Goal: Information Seeking & Learning: Learn about a topic

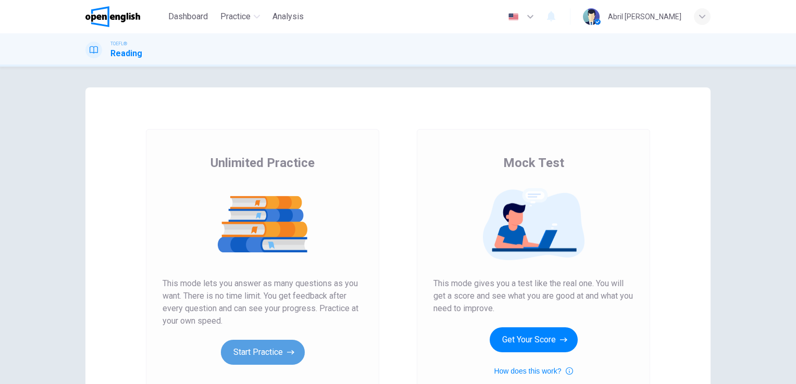
click at [250, 342] on button "Start Practice" at bounding box center [263, 352] width 84 height 25
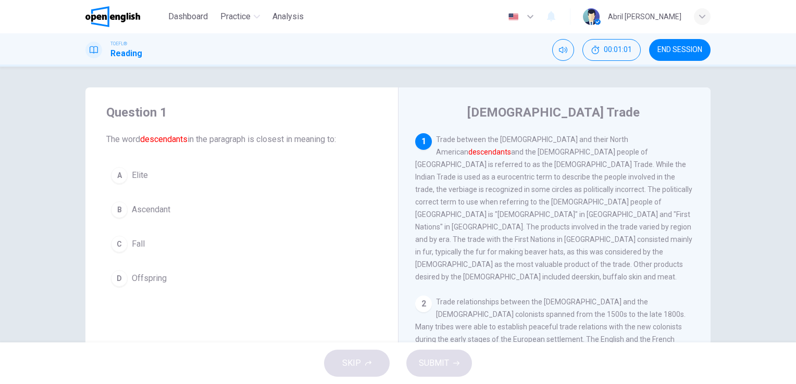
click at [519, 344] on div "SKIP SUBMIT" at bounding box center [398, 364] width 796 height 42
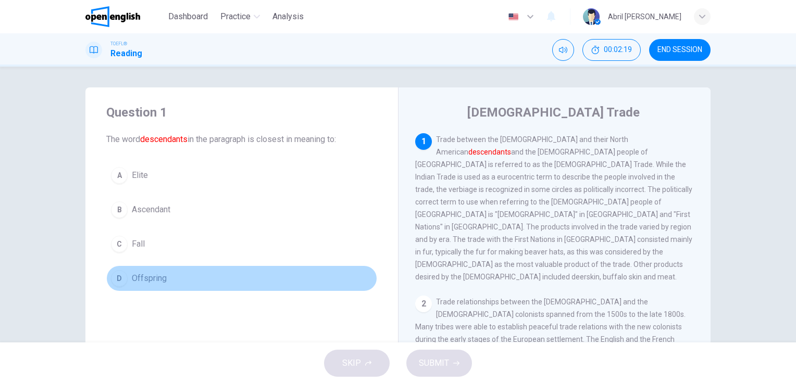
click at [140, 275] on span "Offspring" at bounding box center [149, 278] width 35 height 13
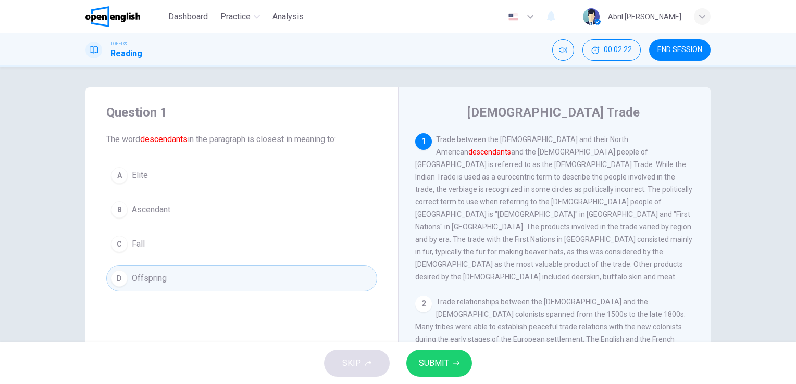
click at [431, 376] on button "SUBMIT" at bounding box center [439, 363] width 66 height 27
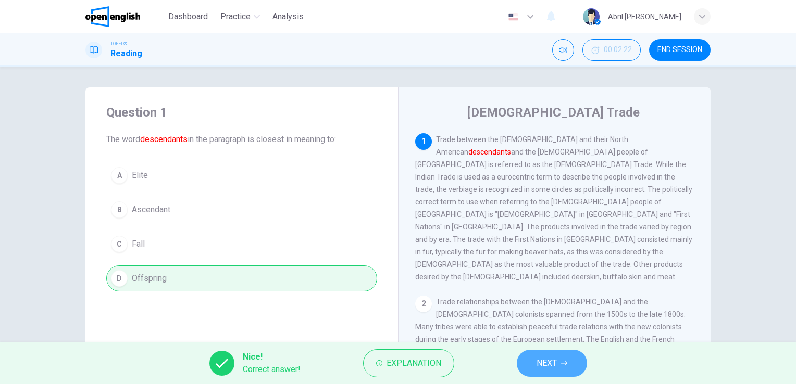
click at [556, 353] on button "NEXT" at bounding box center [552, 363] width 70 height 27
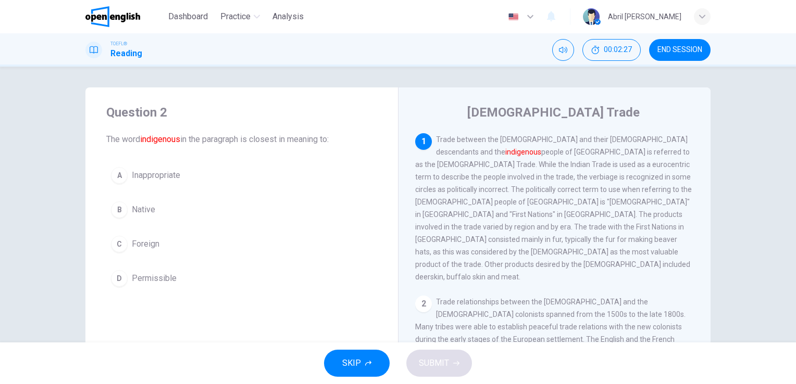
click at [460, 285] on div "1 Trade between the [DEMOGRAPHIC_DATA] and their [DEMOGRAPHIC_DATA] descendants…" at bounding box center [561, 283] width 293 height 300
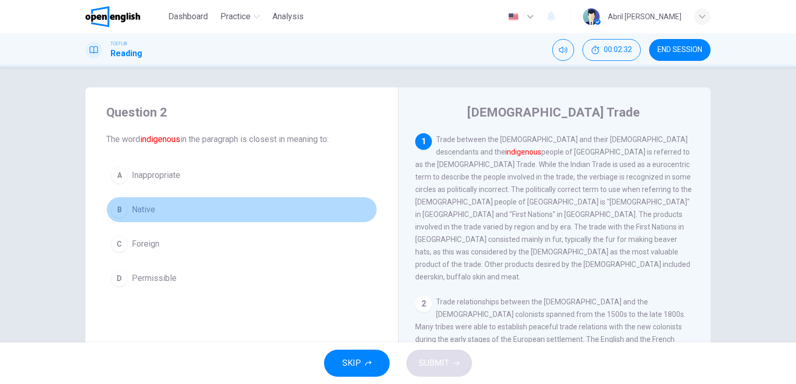
click at [146, 212] on span "Native" at bounding box center [143, 210] width 23 height 13
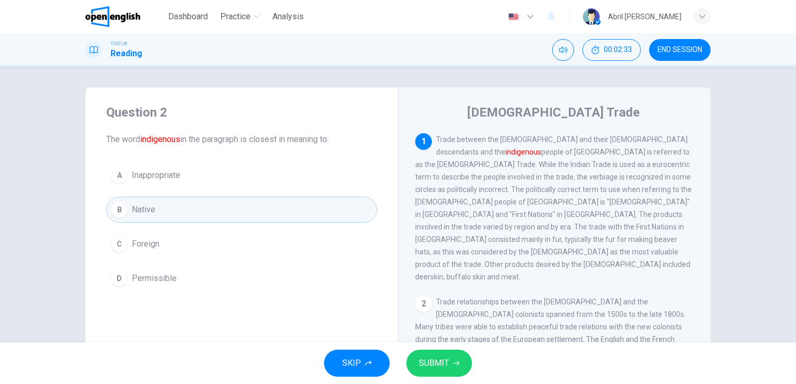
click at [417, 359] on button "SUBMIT" at bounding box center [439, 363] width 66 height 27
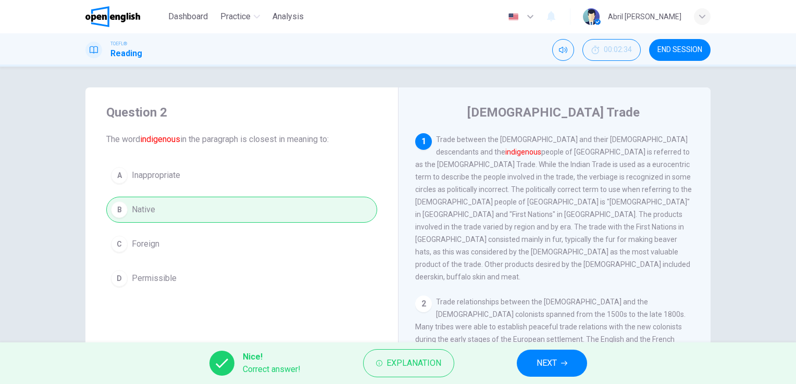
click at [542, 354] on button "NEXT" at bounding box center [552, 363] width 70 height 27
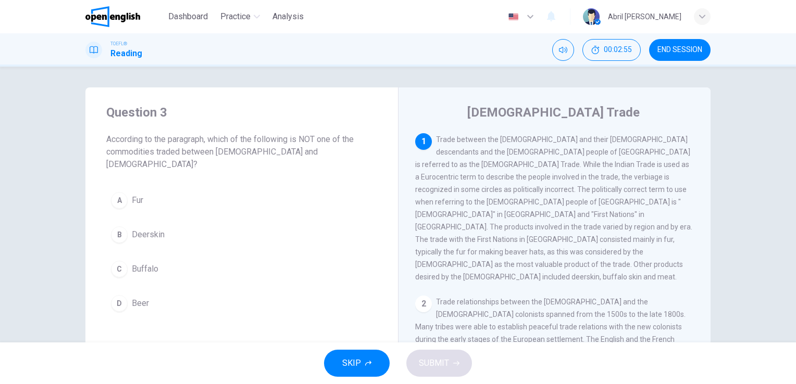
drag, startPoint x: 104, startPoint y: 153, endPoint x: 135, endPoint y: 146, distance: 31.5
click at [135, 146] on span "According to the paragraph, which of the following is NOT one of the commoditie…" at bounding box center [241, 152] width 271 height 38
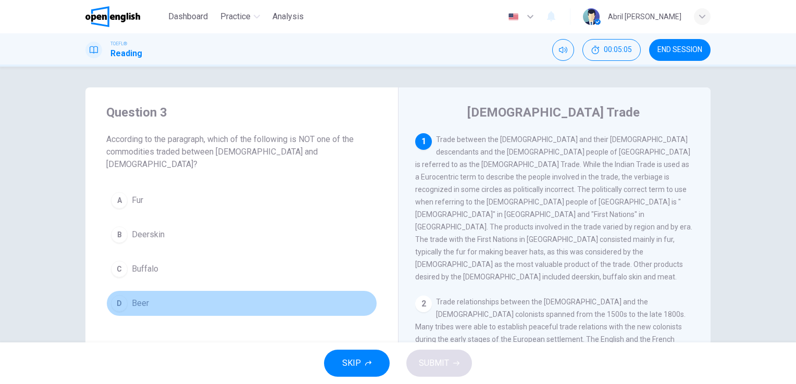
click at [132, 297] on span "Beer" at bounding box center [140, 303] width 17 height 13
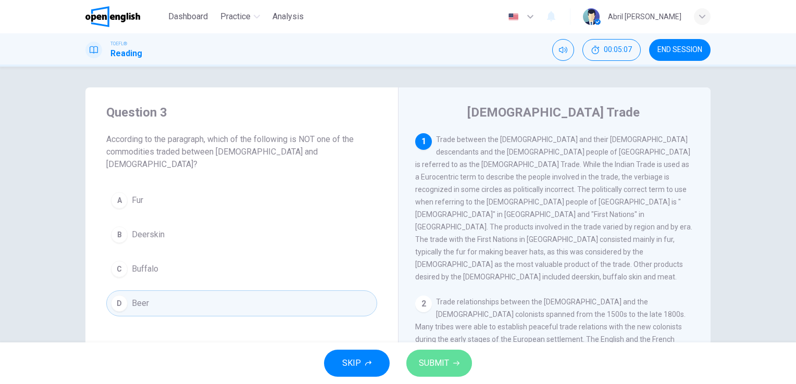
click at [440, 350] on button "SUBMIT" at bounding box center [439, 363] width 66 height 27
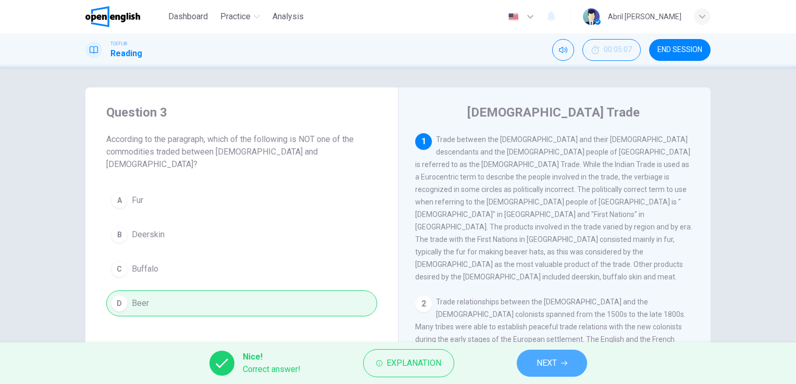
click at [533, 359] on button "NEXT" at bounding box center [552, 363] width 70 height 27
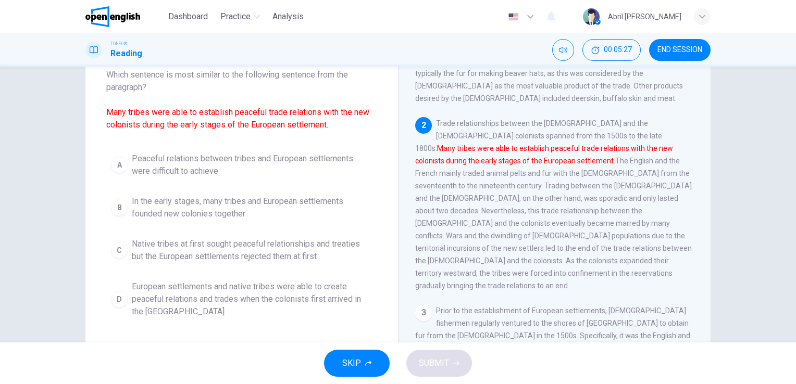
scroll to position [65, 0]
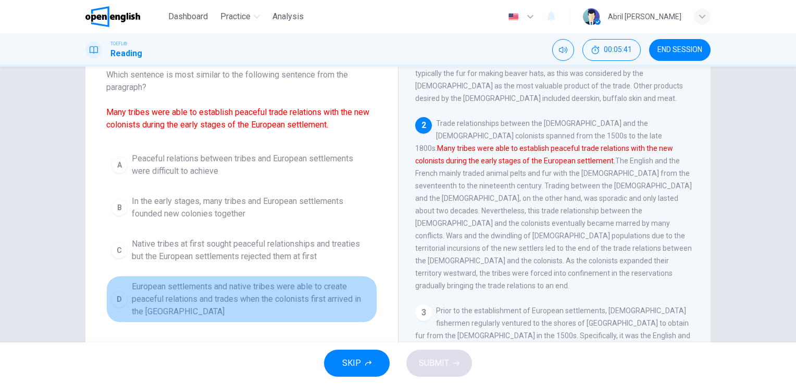
click at [302, 297] on span "European settlements and native tribes were able to create peaceful relations a…" at bounding box center [252, 300] width 241 height 38
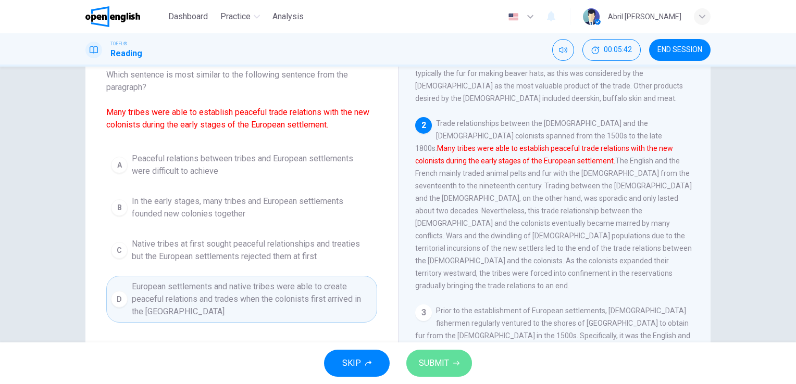
click at [421, 357] on span "SUBMIT" at bounding box center [434, 363] width 30 height 15
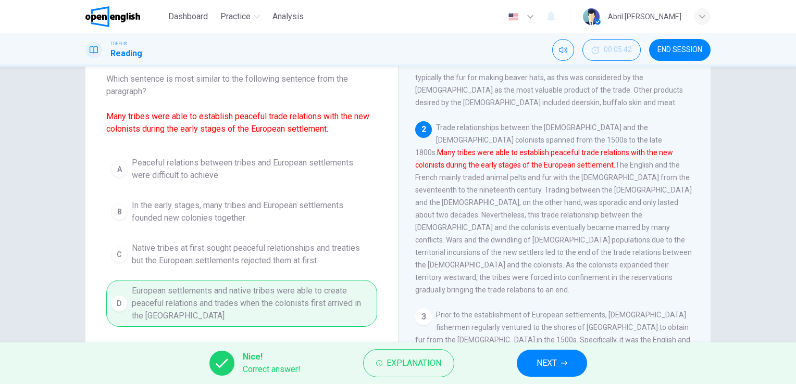
scroll to position [61, 0]
click at [544, 370] on span "NEXT" at bounding box center [547, 363] width 20 height 15
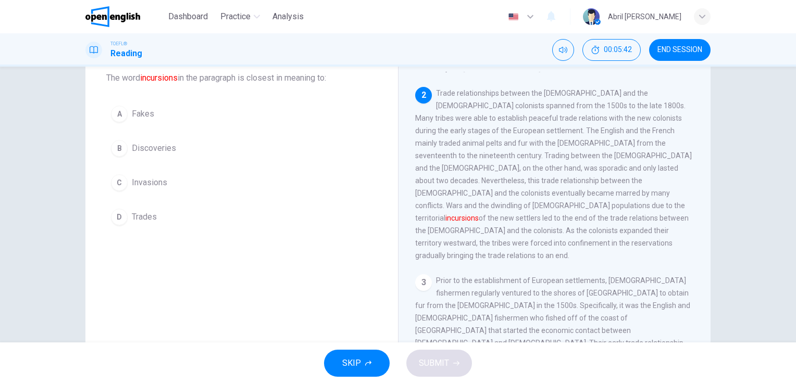
scroll to position [154, 0]
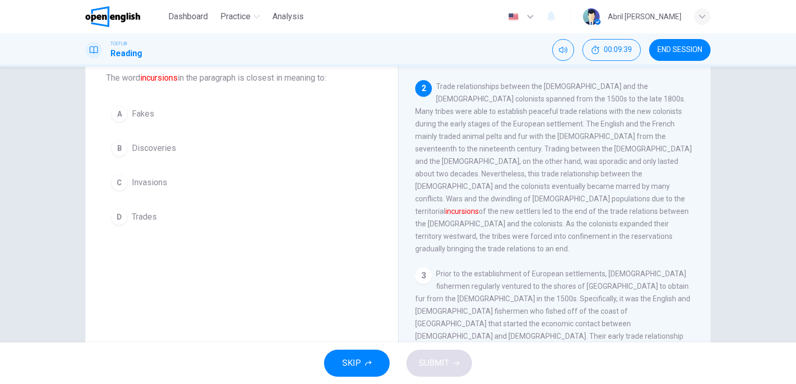
click at [635, 133] on span "Trade relationships between the [DEMOGRAPHIC_DATA] and the [DEMOGRAPHIC_DATA] c…" at bounding box center [553, 167] width 277 height 171
click at [176, 147] on button "B Discoveries" at bounding box center [241, 148] width 271 height 26
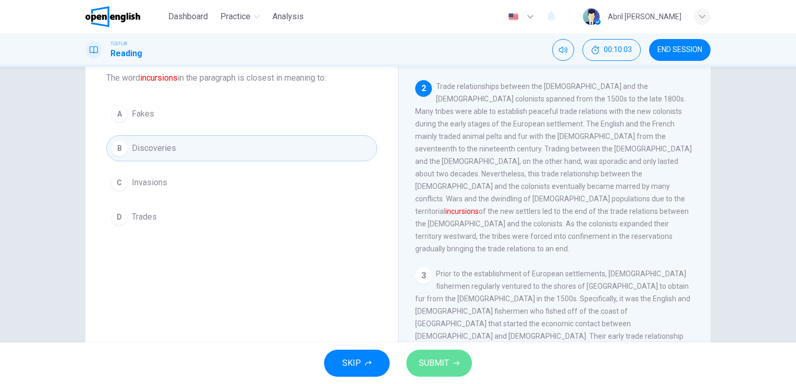
click at [452, 367] on button "SUBMIT" at bounding box center [439, 363] width 66 height 27
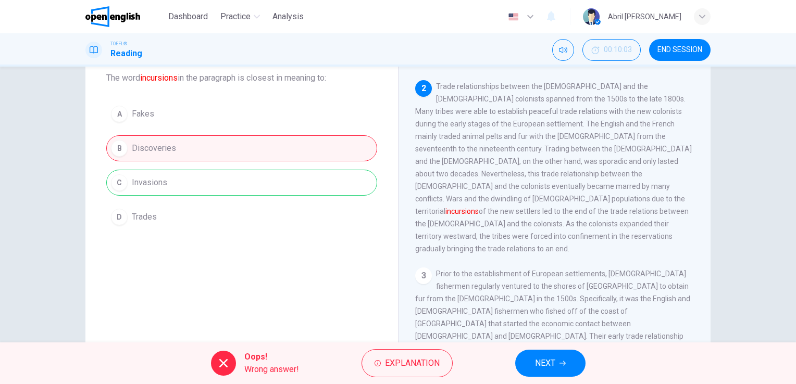
click at [549, 369] on span "NEXT" at bounding box center [545, 363] width 20 height 15
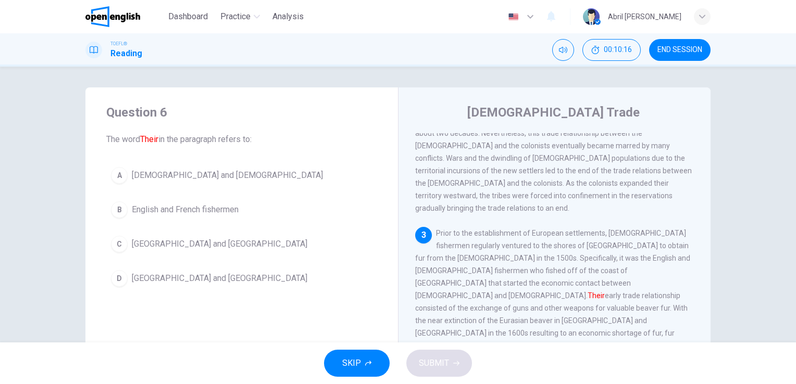
scroll to position [256, 0]
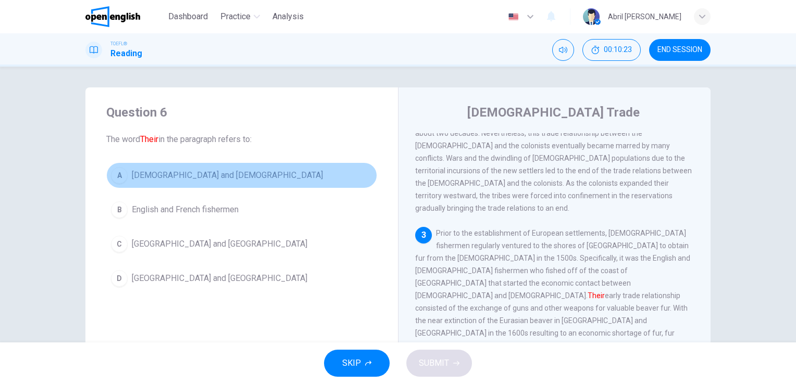
click at [276, 171] on button "A [DEMOGRAPHIC_DATA] and [DEMOGRAPHIC_DATA]" at bounding box center [241, 176] width 271 height 26
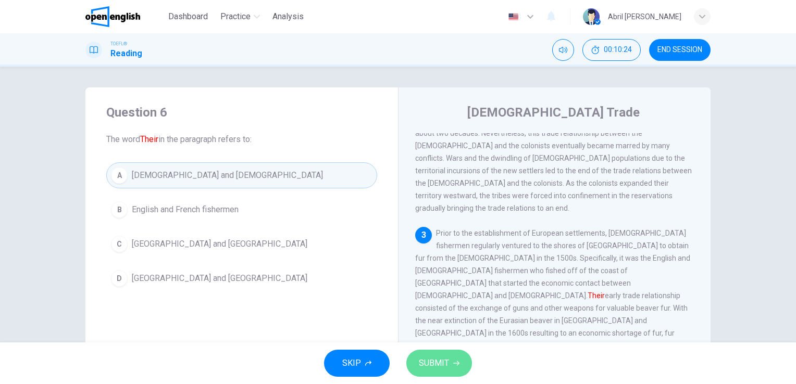
click at [453, 366] on icon "button" at bounding box center [456, 364] width 6 height 6
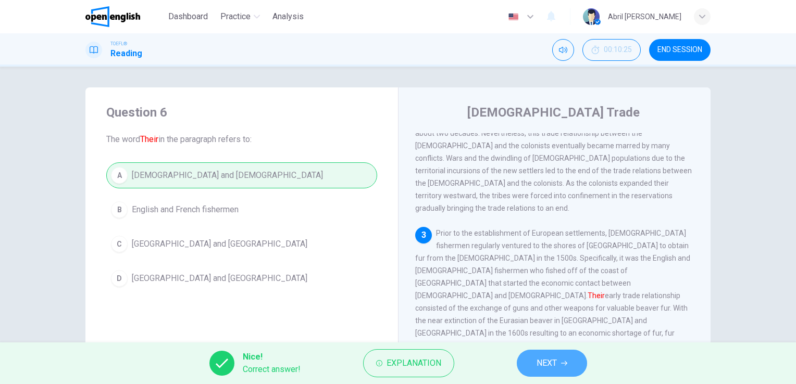
click at [537, 353] on button "NEXT" at bounding box center [552, 363] width 70 height 27
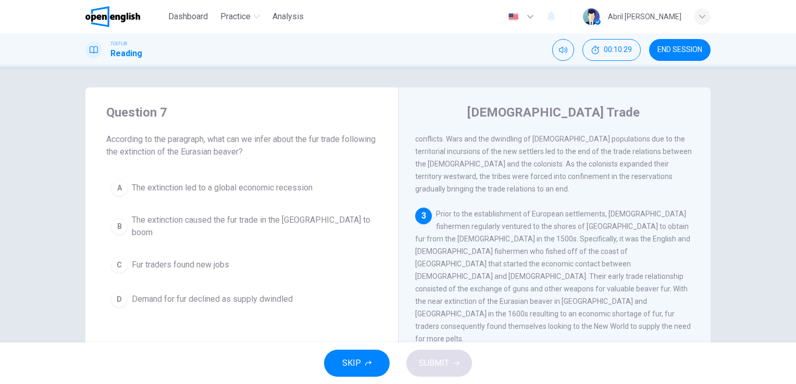
scroll to position [276, 0]
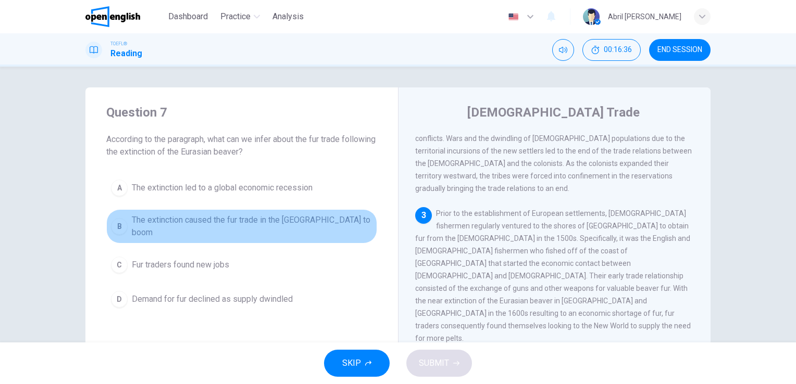
click at [283, 224] on span "The extinction caused the fur trade in the [GEOGRAPHIC_DATA] to boom" at bounding box center [252, 226] width 241 height 25
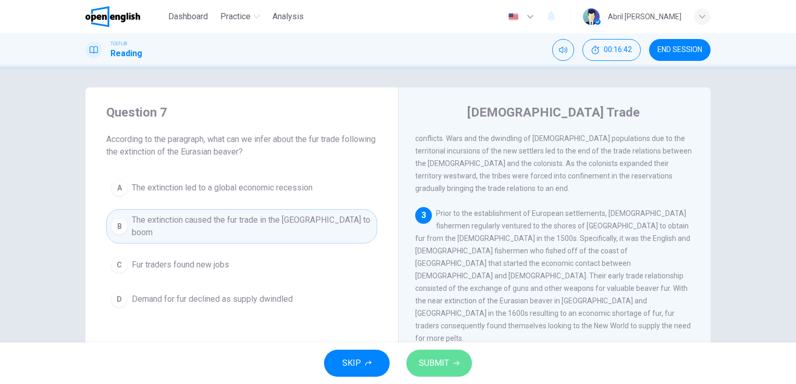
click at [456, 365] on icon "button" at bounding box center [456, 364] width 6 height 6
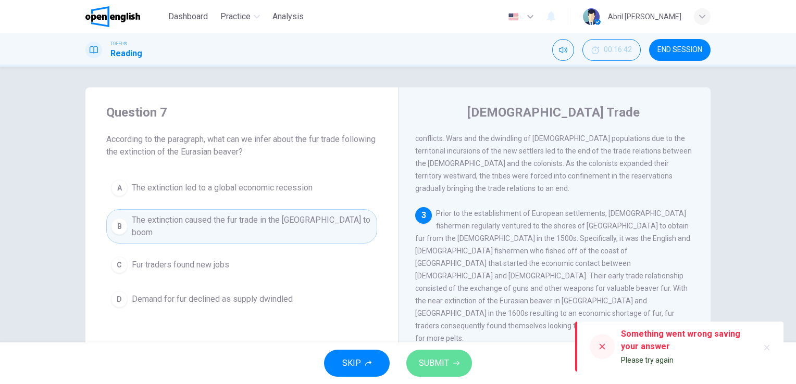
click at [455, 365] on icon "button" at bounding box center [456, 364] width 6 height 6
click at [602, 346] on icon at bounding box center [602, 347] width 8 height 8
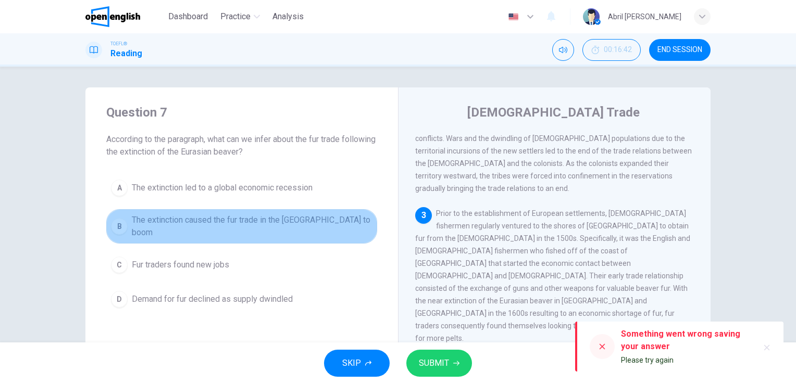
click at [352, 215] on button "B The extinction caused the fur trade in the [GEOGRAPHIC_DATA] to boom" at bounding box center [241, 226] width 271 height 34
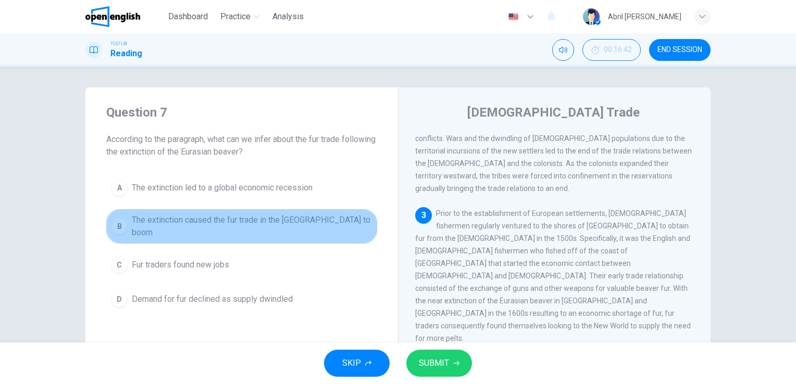
click at [352, 215] on button "B The extinction caused the fur trade in the [GEOGRAPHIC_DATA] to boom" at bounding box center [241, 226] width 271 height 34
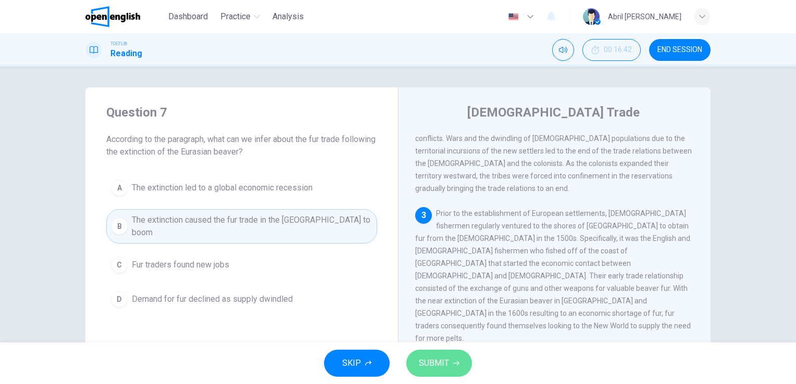
click at [427, 367] on span "SUBMIT" at bounding box center [434, 363] width 30 height 15
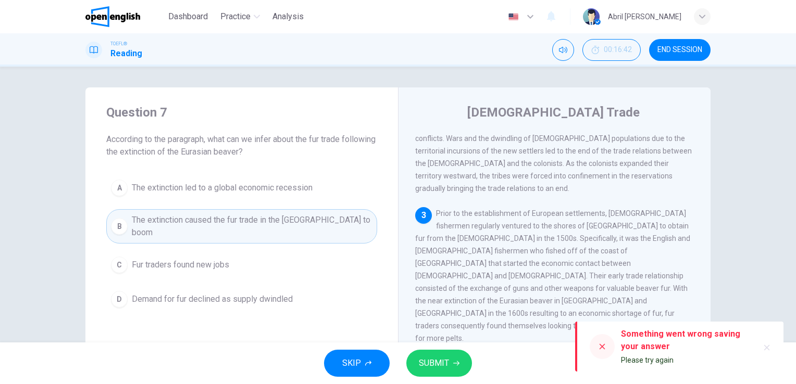
click at [600, 346] on icon at bounding box center [603, 347] width 6 height 6
click at [767, 346] on icon "button" at bounding box center [767, 348] width 8 height 8
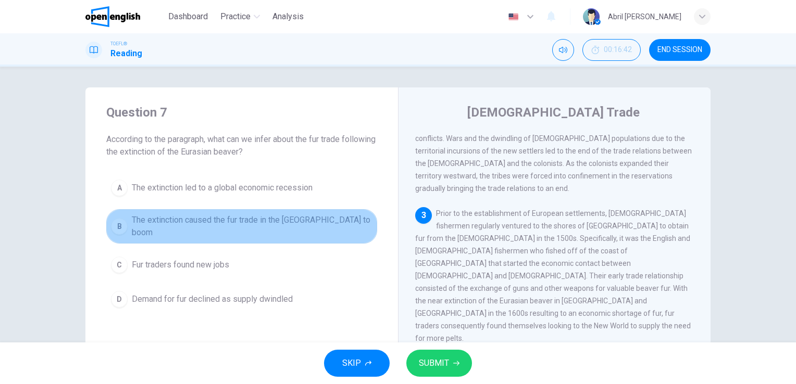
click at [327, 221] on span "The extinction caused the fur trade in the [GEOGRAPHIC_DATA] to boom" at bounding box center [252, 226] width 241 height 25
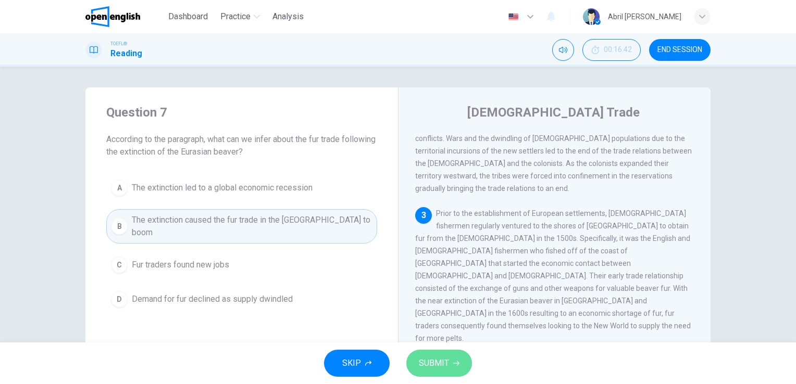
click at [423, 362] on span "SUBMIT" at bounding box center [434, 363] width 30 height 15
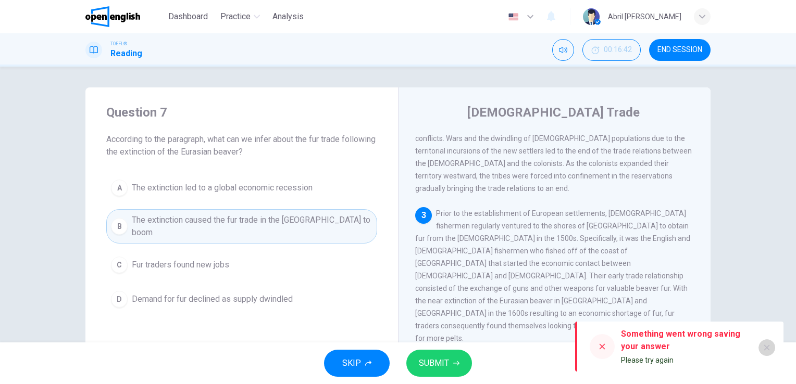
click at [766, 345] on icon "button" at bounding box center [767, 348] width 8 height 8
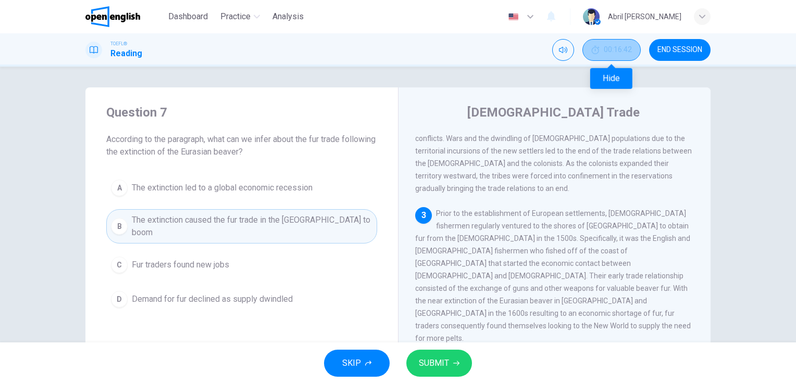
click at [608, 54] on button "00:16:42" at bounding box center [611, 50] width 58 height 22
click at [619, 52] on button "Show" at bounding box center [630, 50] width 22 height 22
click at [515, 139] on span "Trade relationships between the [DEMOGRAPHIC_DATA] and the [DEMOGRAPHIC_DATA] c…" at bounding box center [553, 107] width 277 height 171
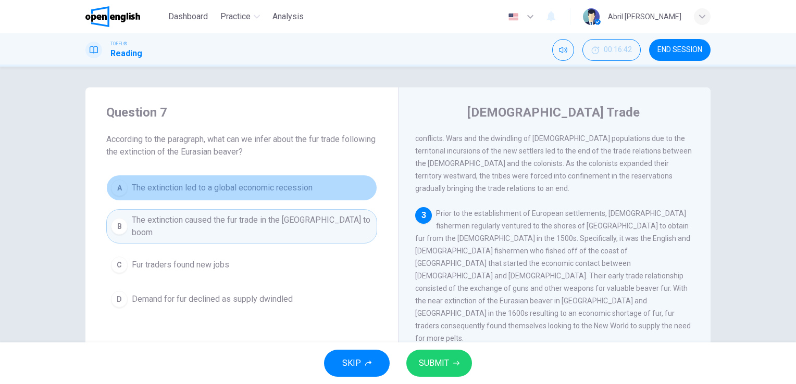
click at [264, 191] on span "The extinction led to a global economic recession" at bounding box center [222, 188] width 181 height 13
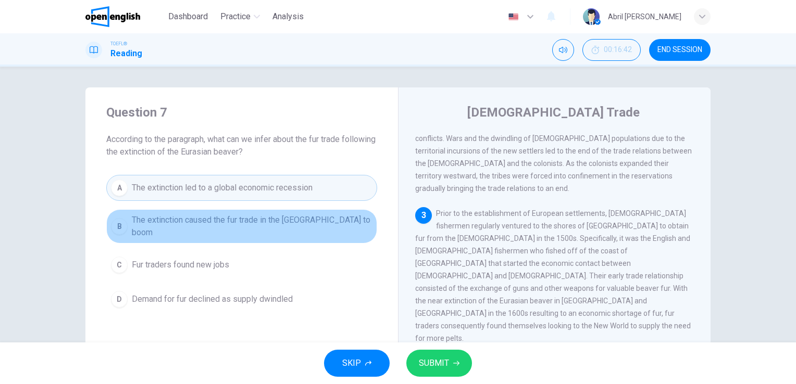
click at [264, 230] on button "B The extinction caused the fur trade in the [GEOGRAPHIC_DATA] to boom" at bounding box center [241, 226] width 271 height 34
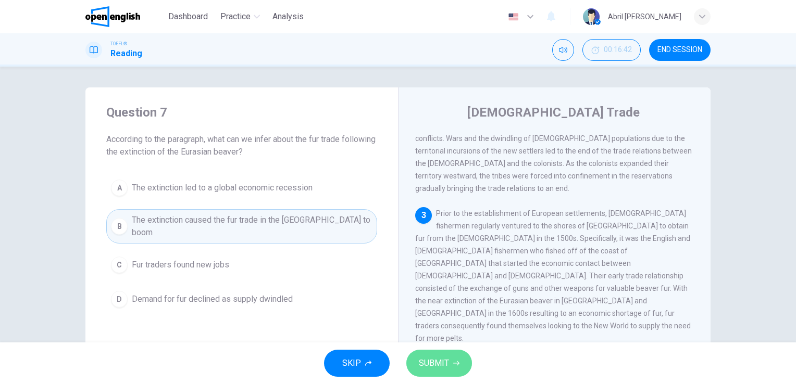
click at [438, 355] on button "SUBMIT" at bounding box center [439, 363] width 66 height 27
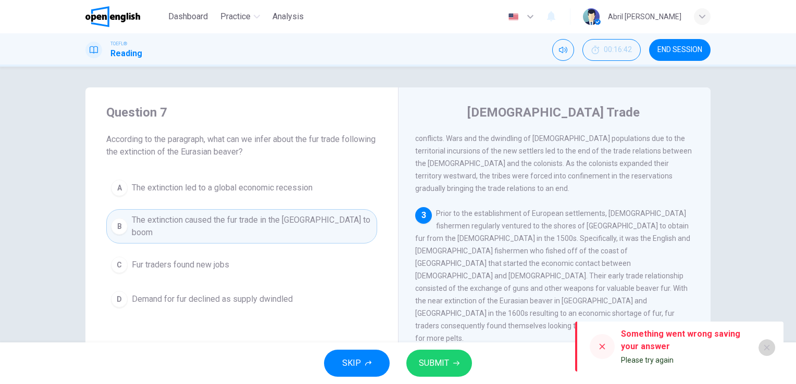
click at [764, 351] on icon "button" at bounding box center [767, 348] width 6 height 6
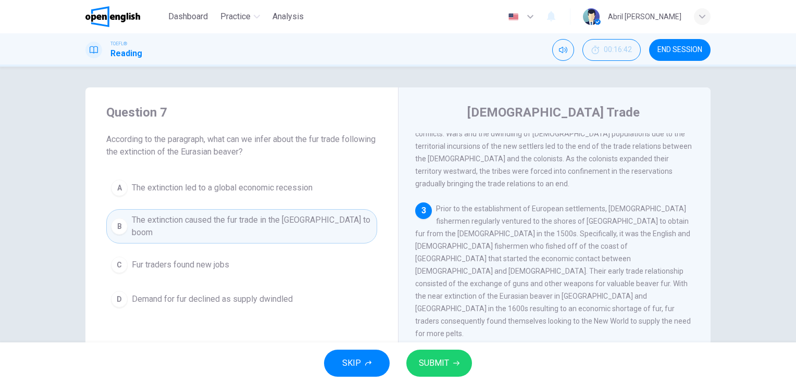
scroll to position [278, 0]
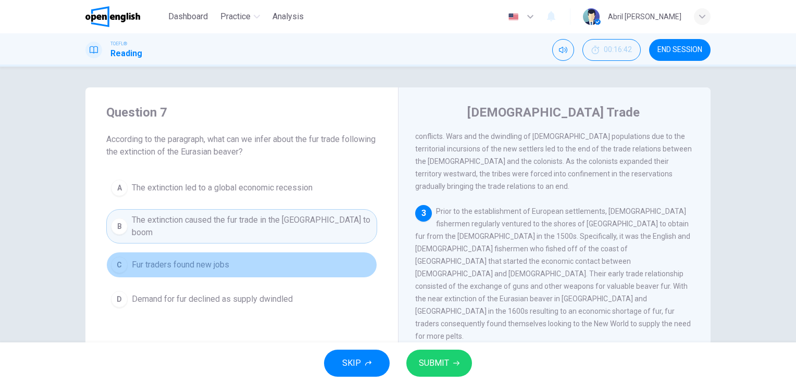
click at [240, 254] on button "C Fur traders found new jobs" at bounding box center [241, 265] width 271 height 26
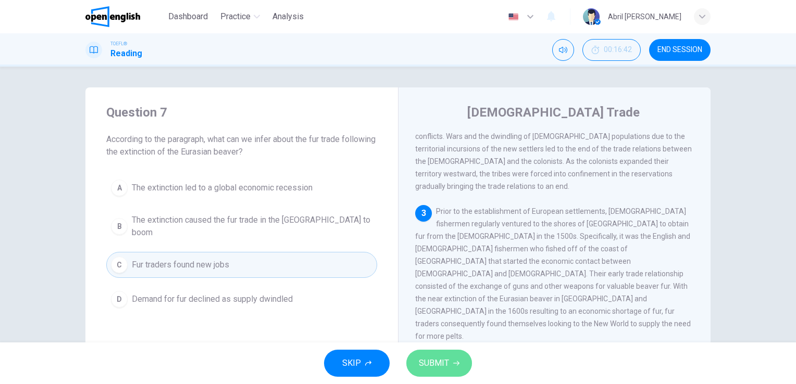
click at [441, 367] on span "SUBMIT" at bounding box center [434, 363] width 30 height 15
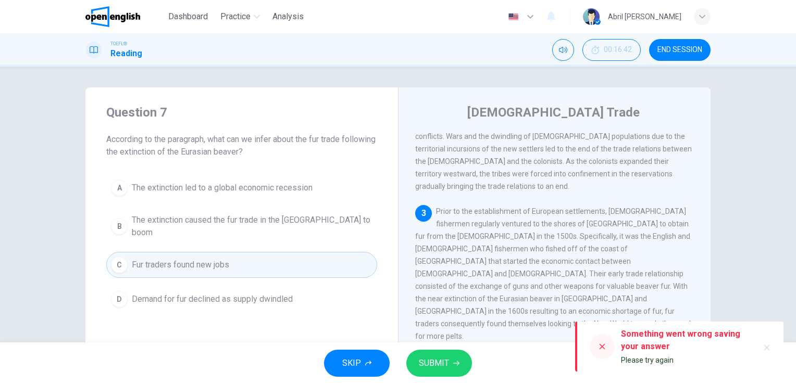
click at [763, 349] on icon "button" at bounding box center [767, 348] width 8 height 8
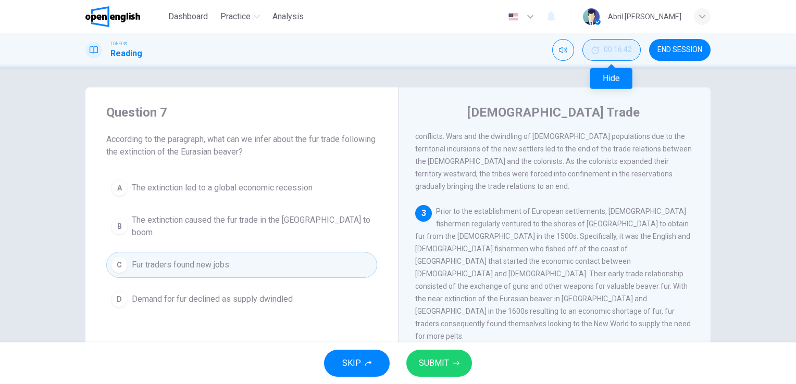
click at [622, 57] on button "00:16:42" at bounding box center [611, 50] width 58 height 22
click at [622, 57] on button "Show" at bounding box center [630, 50] width 22 height 22
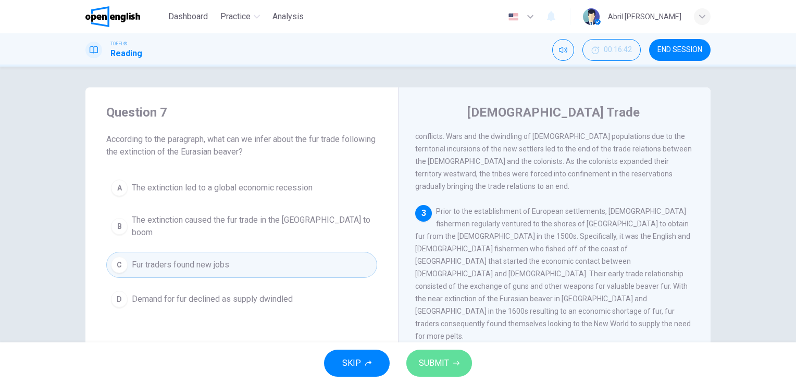
click at [463, 356] on button "SUBMIT" at bounding box center [439, 363] width 66 height 27
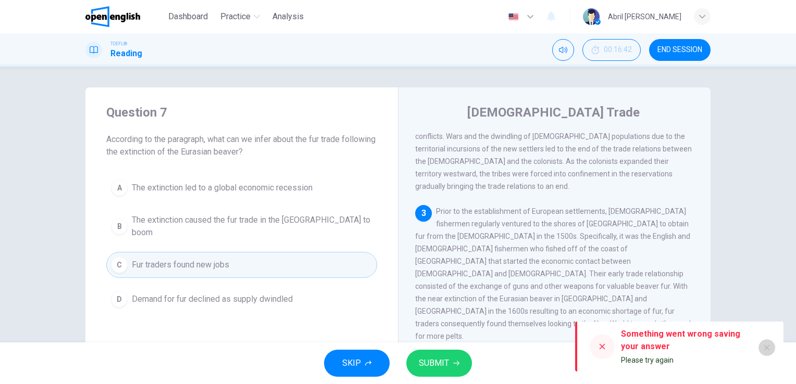
click at [764, 351] on icon "button" at bounding box center [767, 348] width 8 height 8
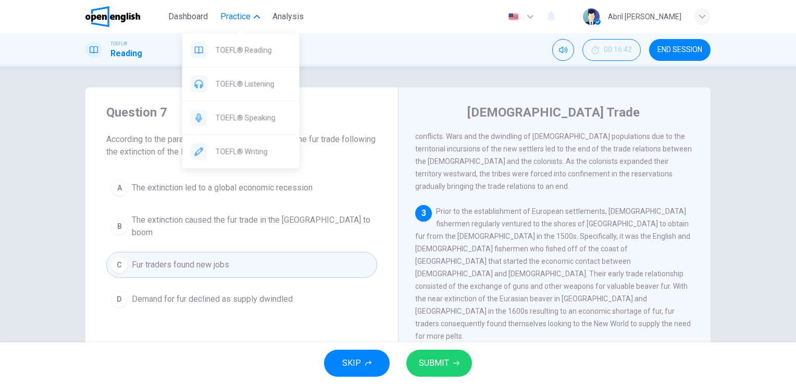
click at [255, 19] on icon "button" at bounding box center [257, 17] width 6 height 6
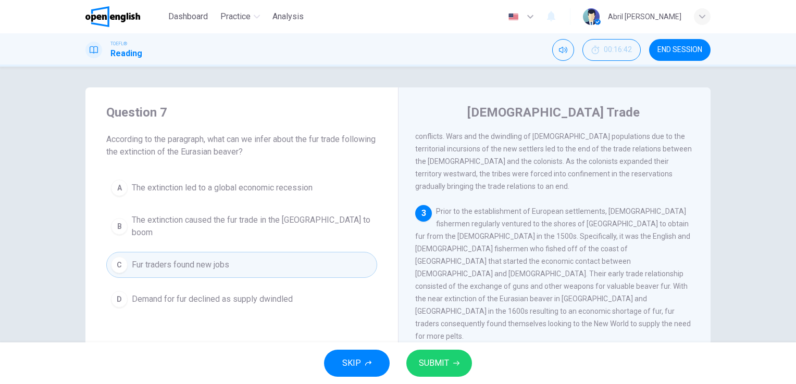
click at [356, 57] on div "TOEFL® Reading 00:16:42 END SESSION" at bounding box center [398, 50] width 659 height 22
click at [448, 356] on span "SUBMIT" at bounding box center [434, 363] width 30 height 15
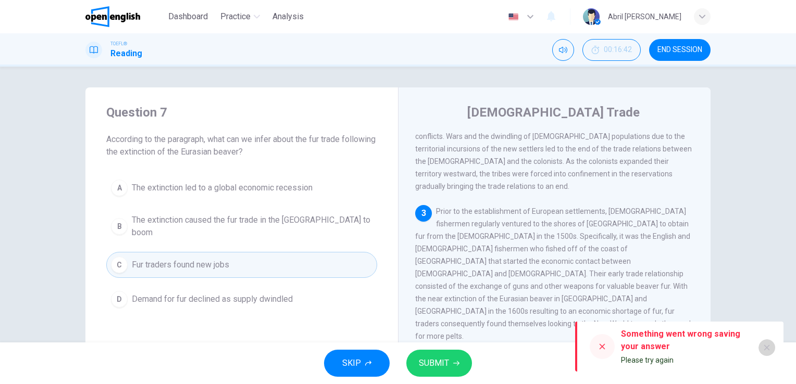
click at [765, 355] on button "button" at bounding box center [767, 348] width 17 height 17
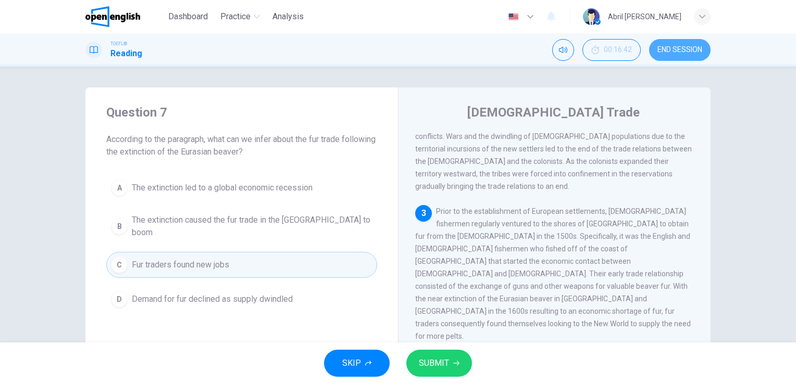
click at [673, 42] on button "END SESSION" at bounding box center [679, 50] width 61 height 22
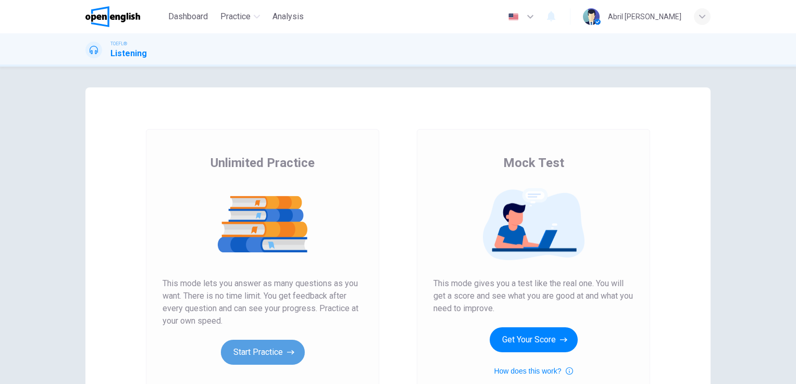
click at [290, 359] on button "Start Practice" at bounding box center [263, 352] width 84 height 25
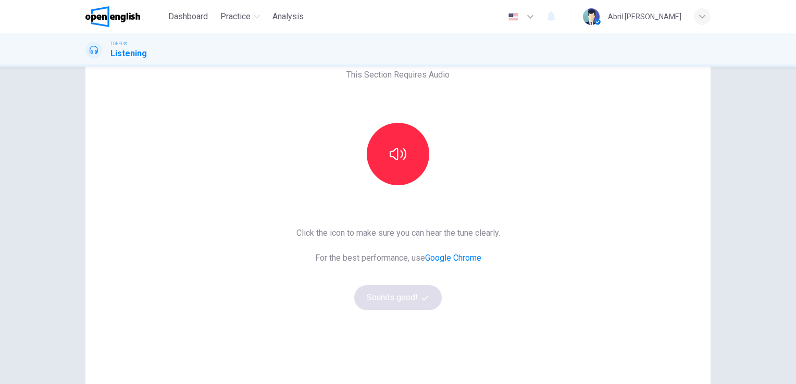
scroll to position [49, 0]
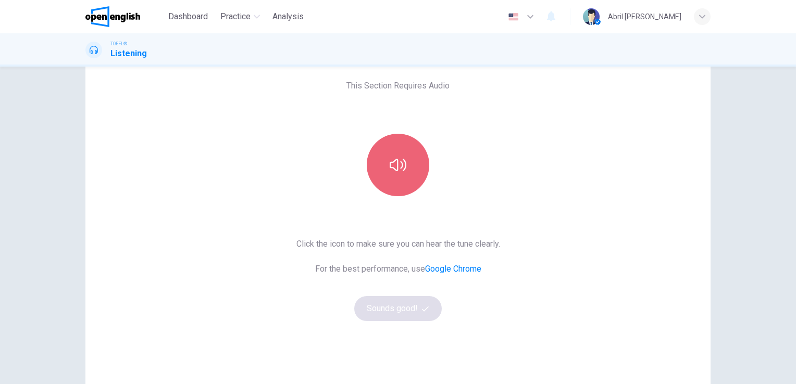
click at [414, 163] on button "button" at bounding box center [398, 165] width 63 height 63
click at [387, 175] on button "button" at bounding box center [398, 165] width 63 height 63
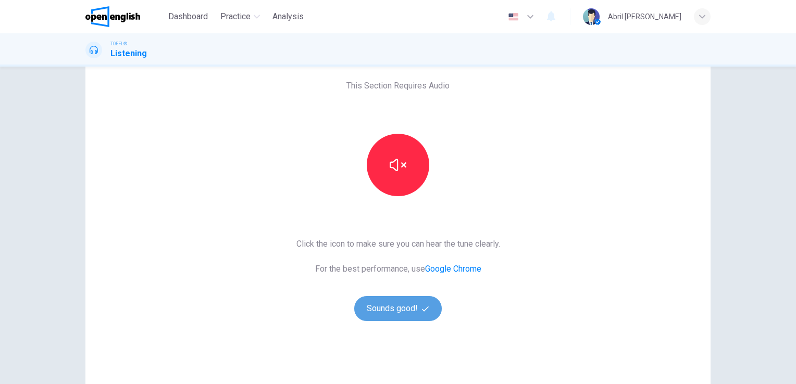
click at [400, 298] on button "Sounds good!" at bounding box center [398, 308] width 88 height 25
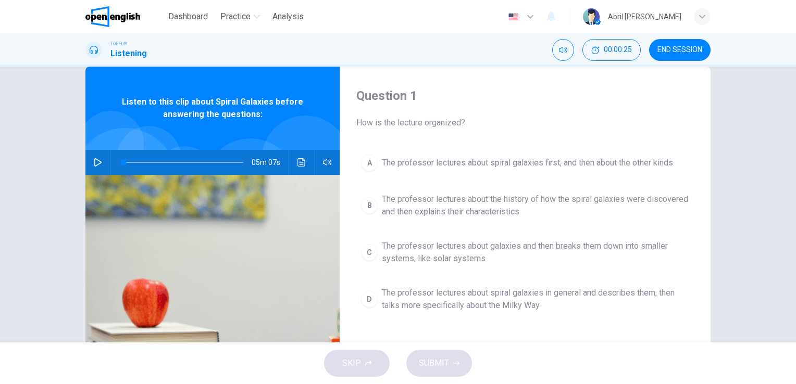
scroll to position [26, 0]
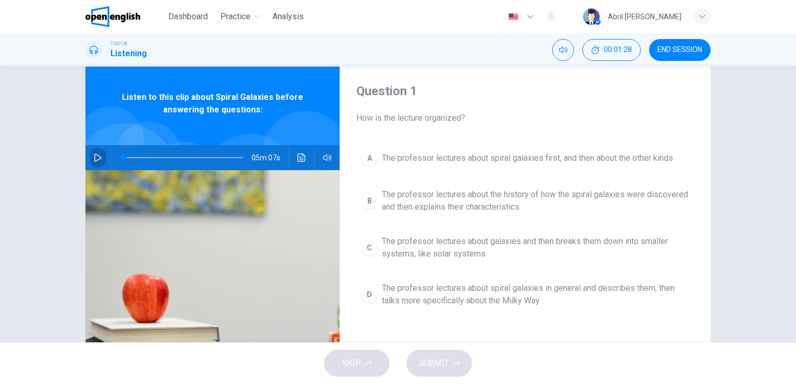
click at [94, 159] on icon "button" at bounding box center [97, 158] width 7 height 8
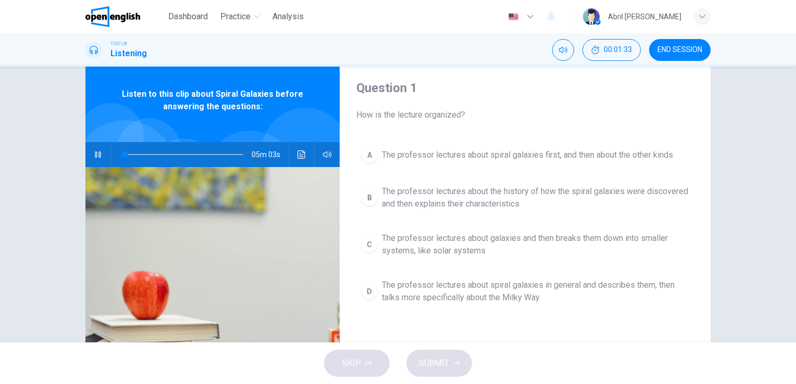
scroll to position [28, 0]
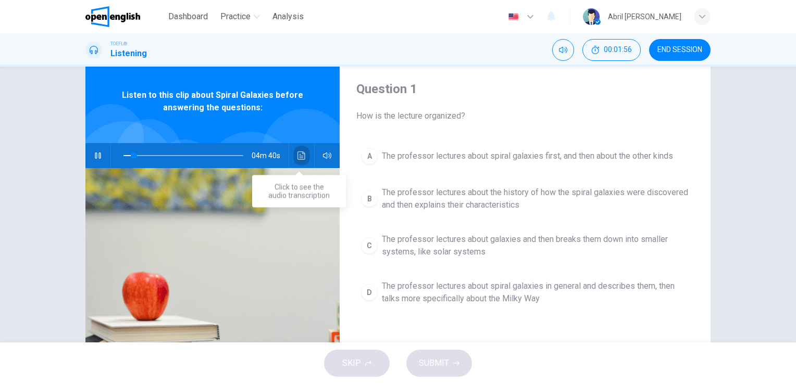
click at [294, 161] on button "Click to see the audio transcription" at bounding box center [301, 155] width 17 height 25
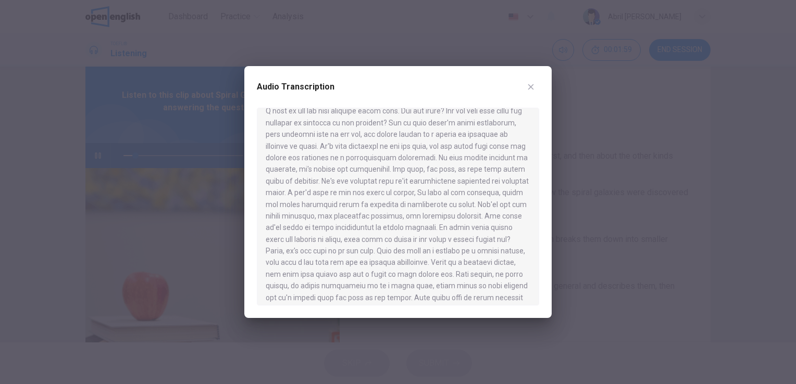
scroll to position [27, 0]
click at [533, 87] on icon "button" at bounding box center [531, 87] width 8 height 8
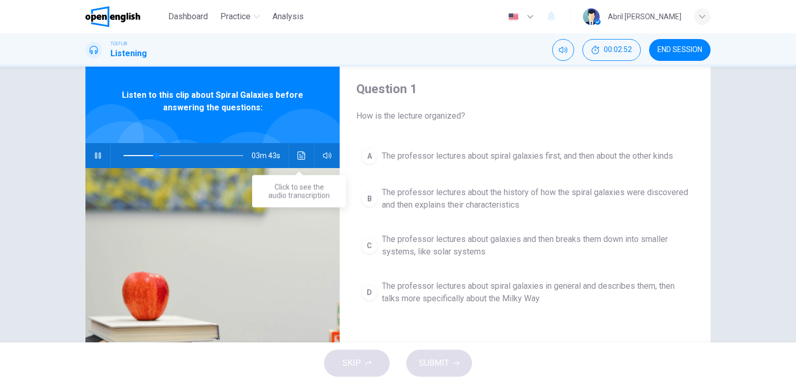
click at [300, 154] on icon "Click to see the audio transcription" at bounding box center [301, 156] width 8 height 8
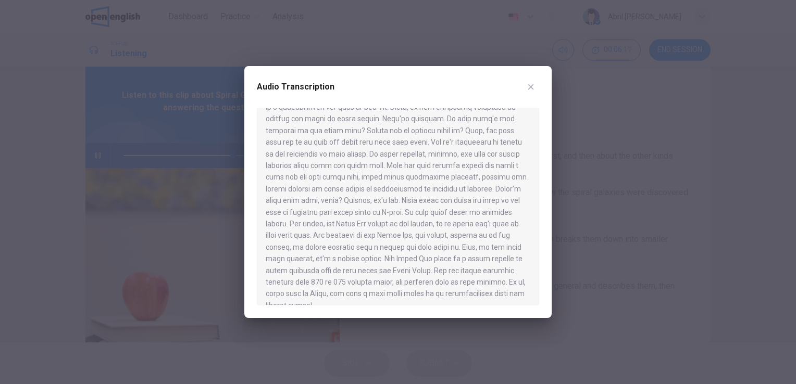
scroll to position [438, 0]
type input "*"
click at [531, 87] on icon "button" at bounding box center [531, 87] width 6 height 6
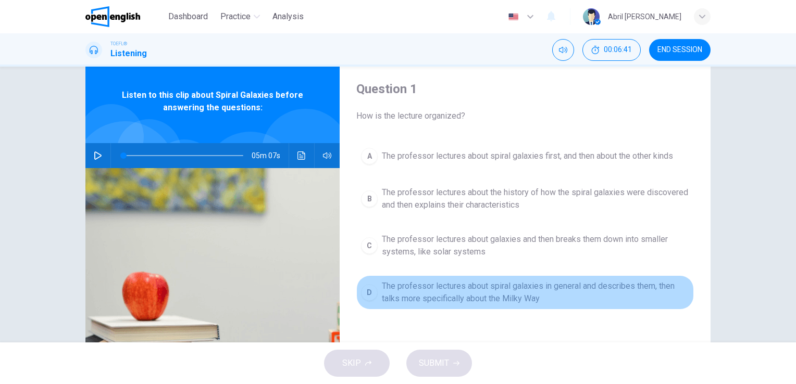
click at [455, 284] on span "The professor lectures about spiral galaxies in general and describes them, the…" at bounding box center [535, 292] width 307 height 25
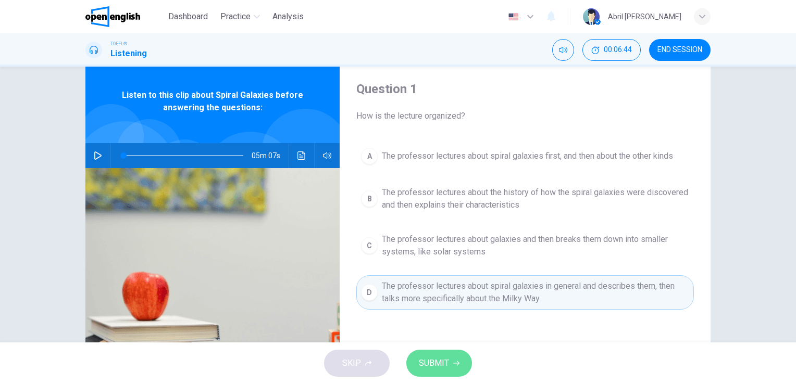
click at [427, 353] on button "SUBMIT" at bounding box center [439, 363] width 66 height 27
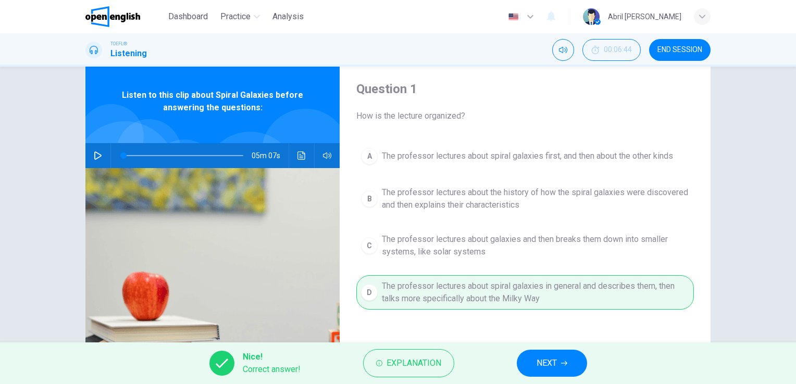
click at [560, 357] on button "NEXT" at bounding box center [552, 363] width 70 height 27
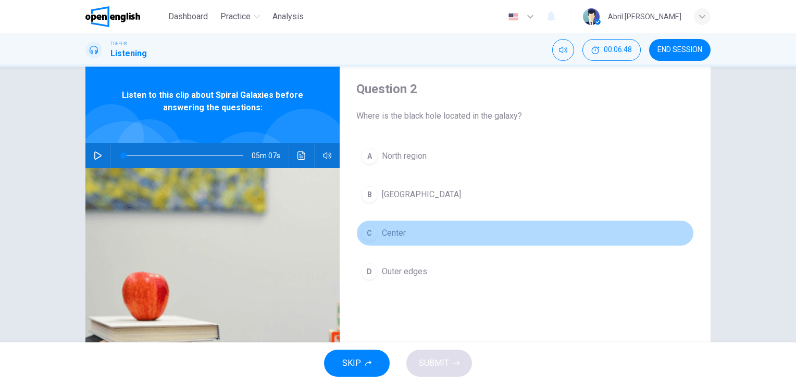
click at [403, 230] on span "Center" at bounding box center [394, 233] width 24 height 13
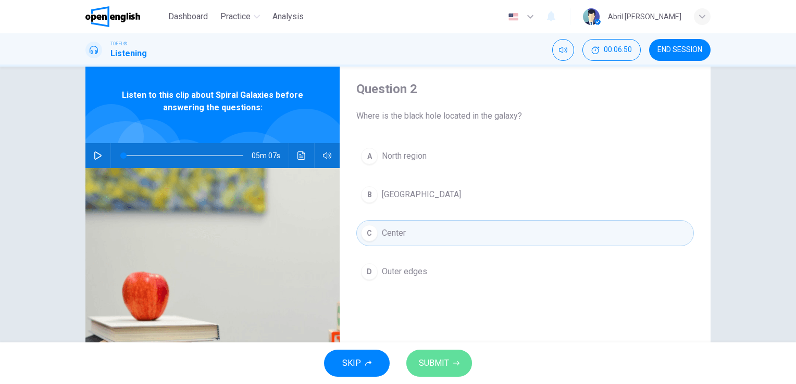
click at [435, 376] on button "SUBMIT" at bounding box center [439, 363] width 66 height 27
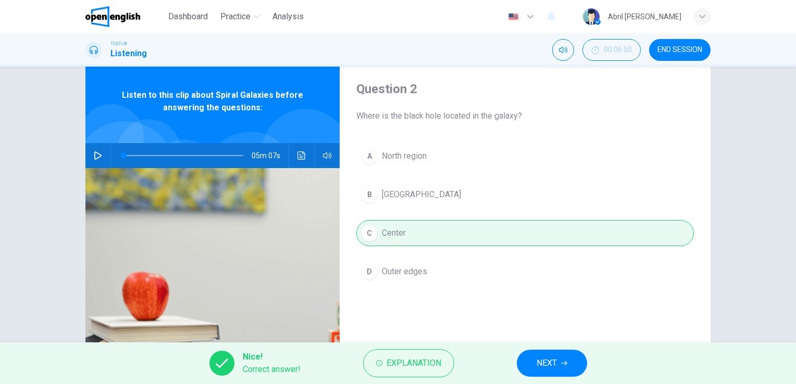
click at [547, 373] on button "NEXT" at bounding box center [552, 363] width 70 height 27
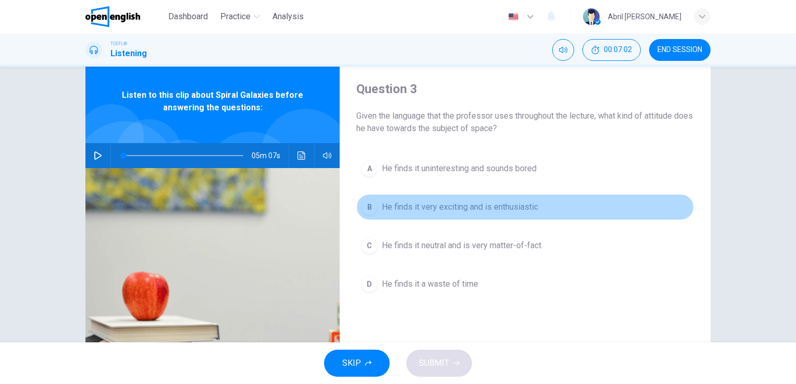
click at [519, 214] on button "B He finds it very exciting and is enthusiastic" at bounding box center [525, 207] width 338 height 26
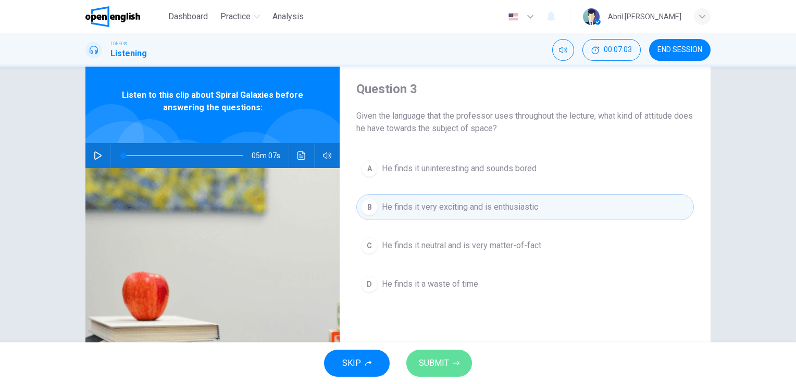
click at [442, 370] on span "SUBMIT" at bounding box center [434, 363] width 30 height 15
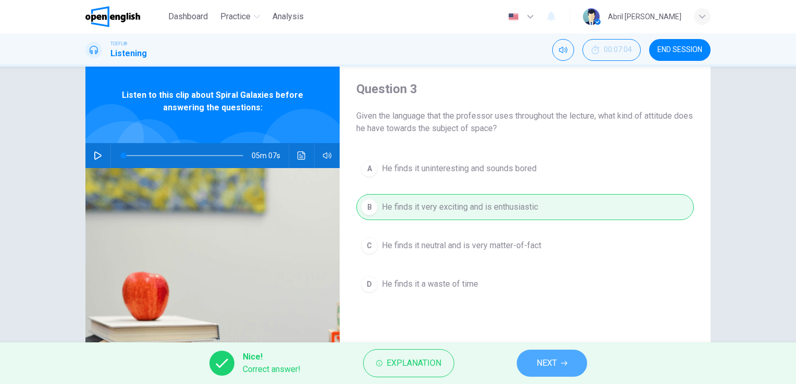
click at [552, 364] on span "NEXT" at bounding box center [547, 363] width 20 height 15
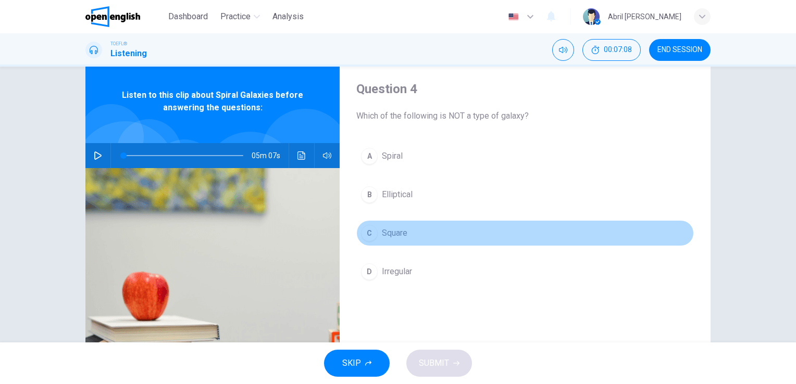
click at [402, 227] on span "Square" at bounding box center [395, 233] width 26 height 13
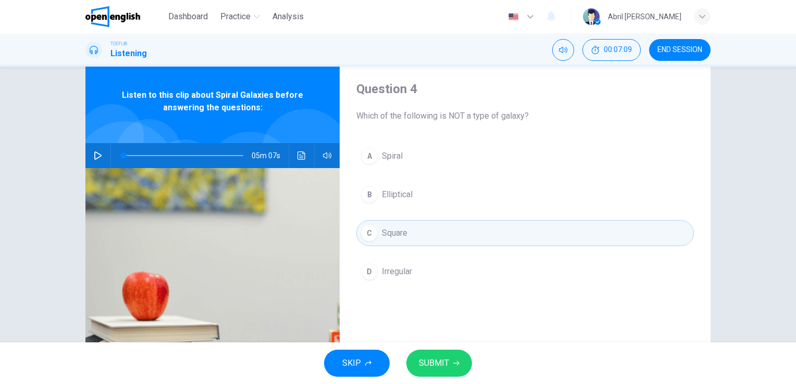
click at [419, 353] on button "SUBMIT" at bounding box center [439, 363] width 66 height 27
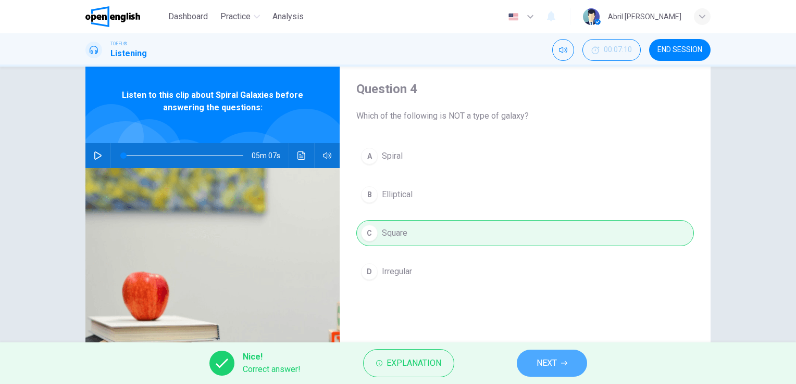
click at [543, 364] on span "NEXT" at bounding box center [547, 363] width 20 height 15
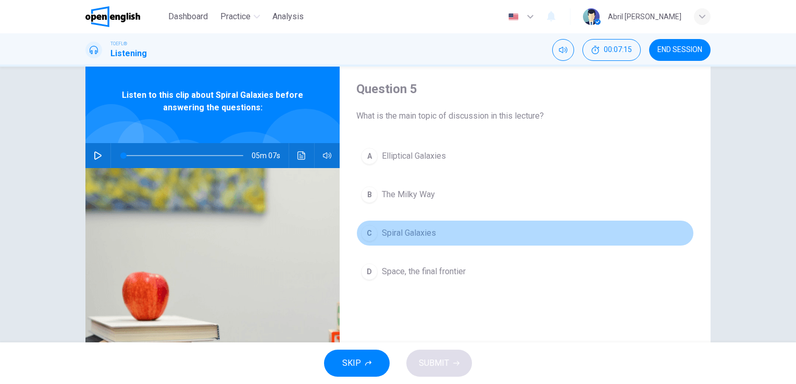
click at [430, 227] on span "Spiral Galaxies" at bounding box center [409, 233] width 54 height 13
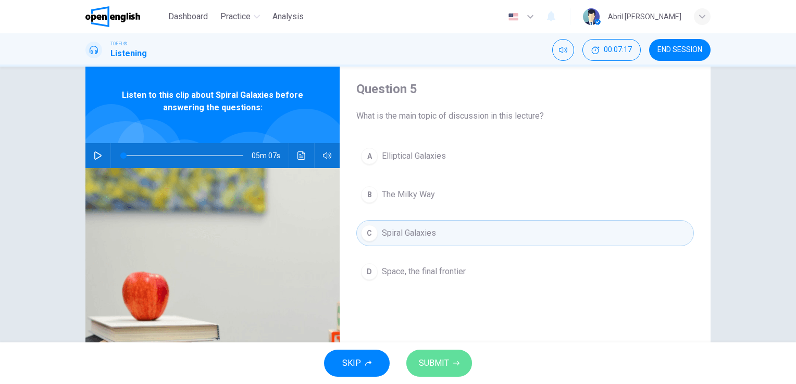
click at [419, 357] on span "SUBMIT" at bounding box center [434, 363] width 30 height 15
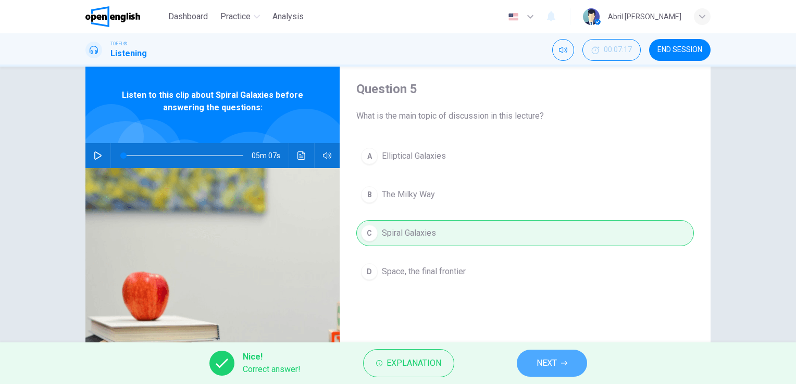
click at [560, 368] on button "NEXT" at bounding box center [552, 363] width 70 height 27
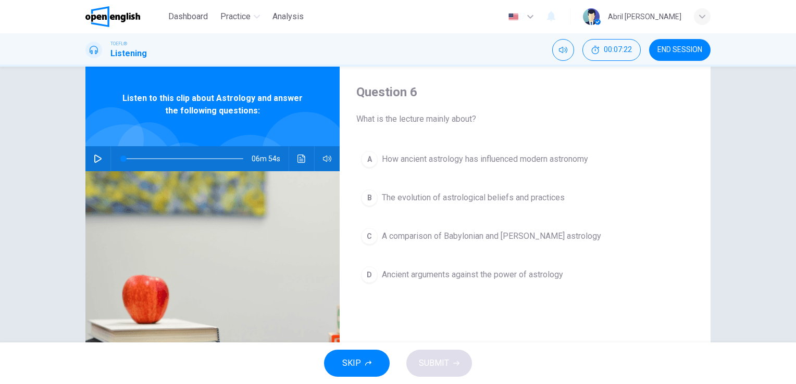
scroll to position [25, 0]
click at [97, 159] on icon "button" at bounding box center [97, 158] width 7 height 8
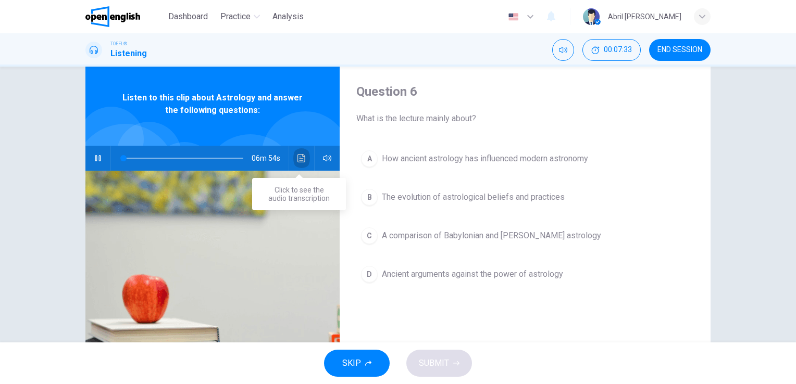
click at [296, 153] on button "Click to see the audio transcription" at bounding box center [301, 158] width 17 height 25
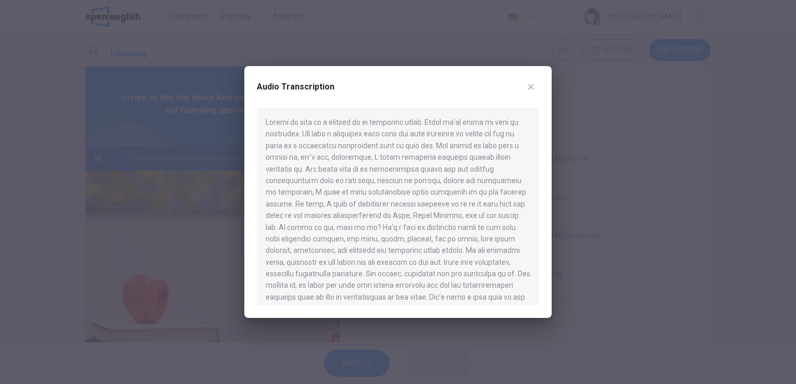
type input "*"
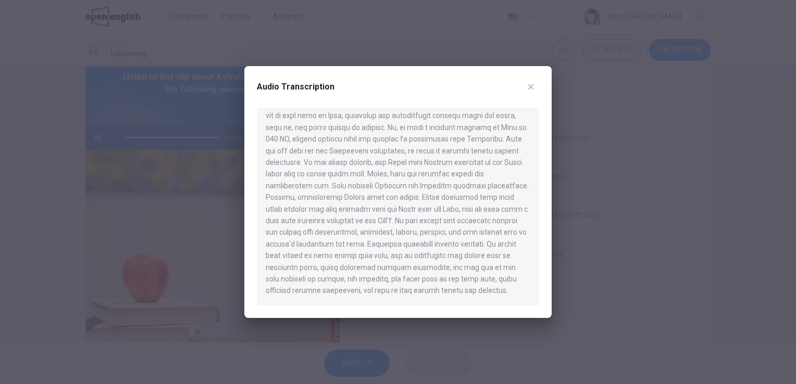
scroll to position [718, 0]
type input "*"
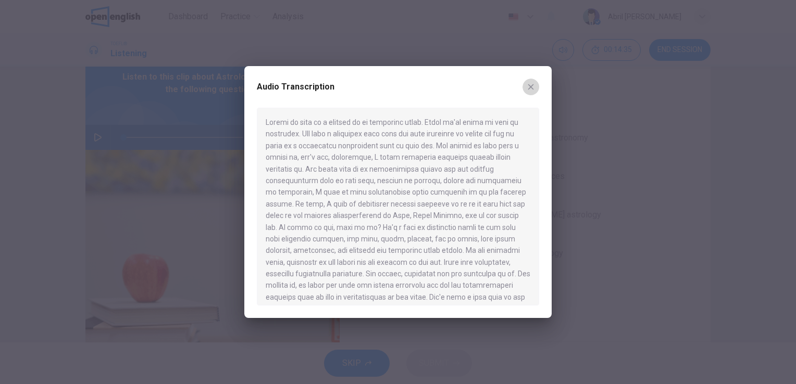
click at [531, 83] on icon "button" at bounding box center [531, 87] width 8 height 8
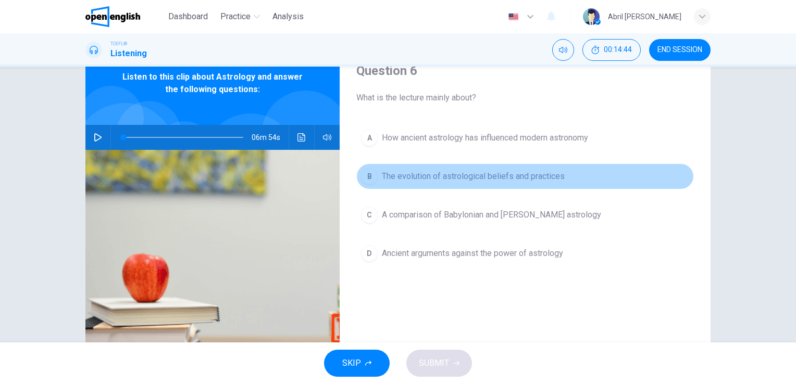
click at [479, 182] on span "The evolution of astrological beliefs and practices" at bounding box center [473, 176] width 183 height 13
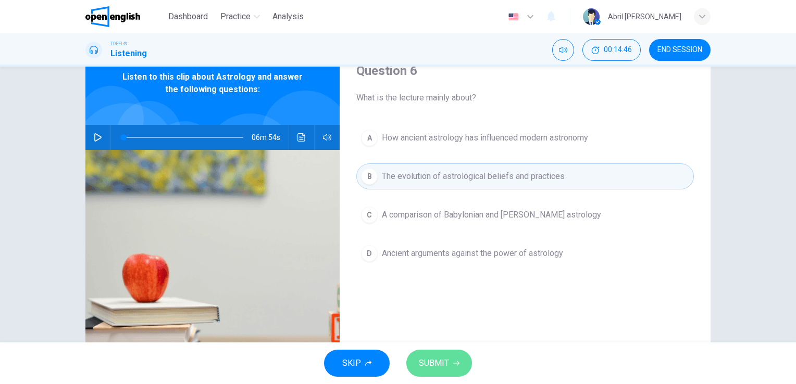
click at [447, 354] on button "SUBMIT" at bounding box center [439, 363] width 66 height 27
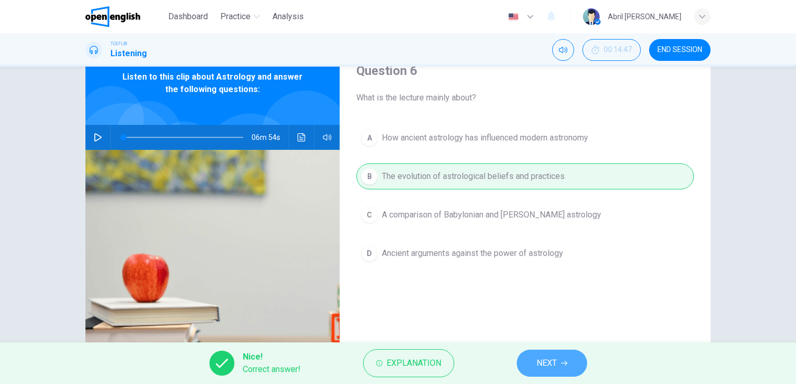
click at [541, 359] on span "NEXT" at bounding box center [547, 363] width 20 height 15
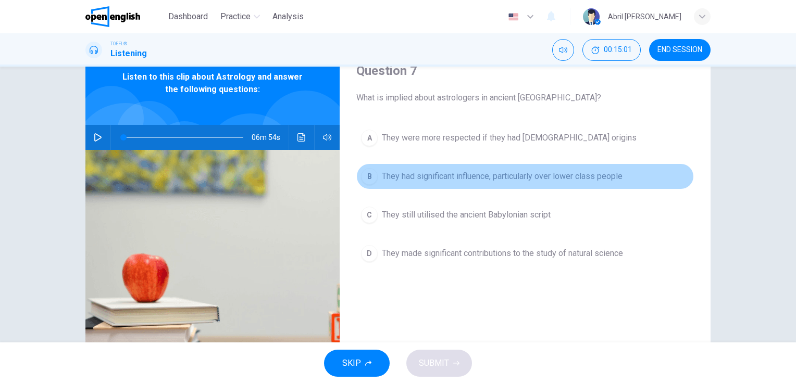
click at [546, 174] on span "They had significant influence, particularly over lower class people" at bounding box center [502, 176] width 241 height 13
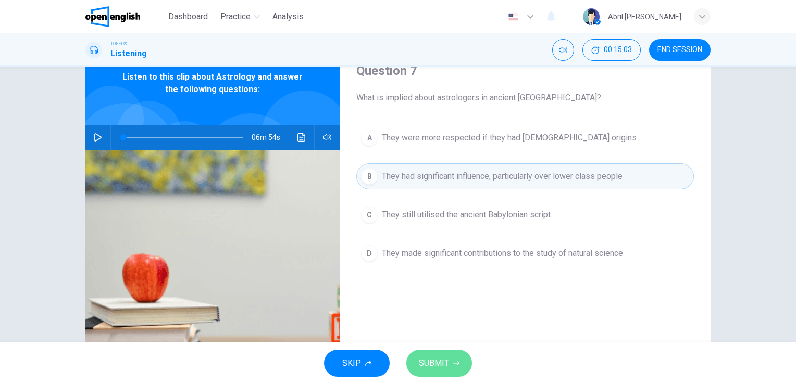
click at [458, 356] on button "SUBMIT" at bounding box center [439, 363] width 66 height 27
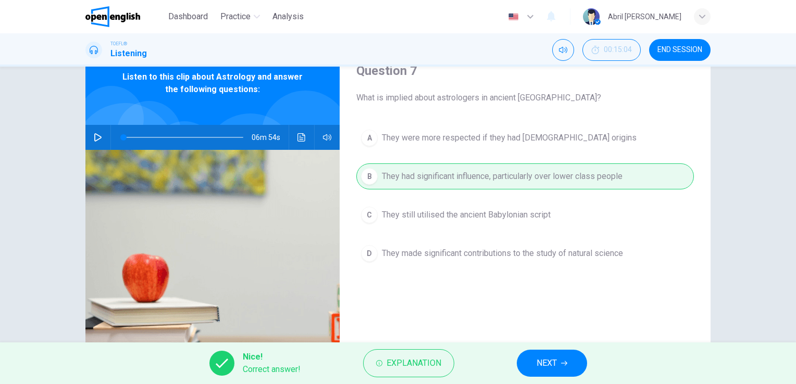
click at [542, 367] on span "NEXT" at bounding box center [547, 363] width 20 height 15
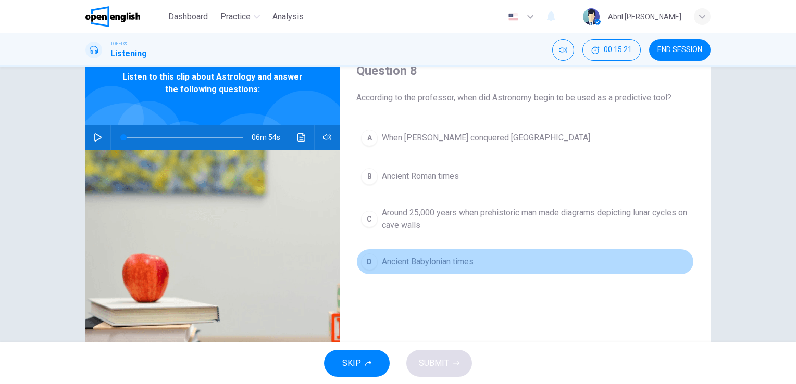
click at [420, 260] on span "Ancient Babylonian times" at bounding box center [428, 262] width 92 height 13
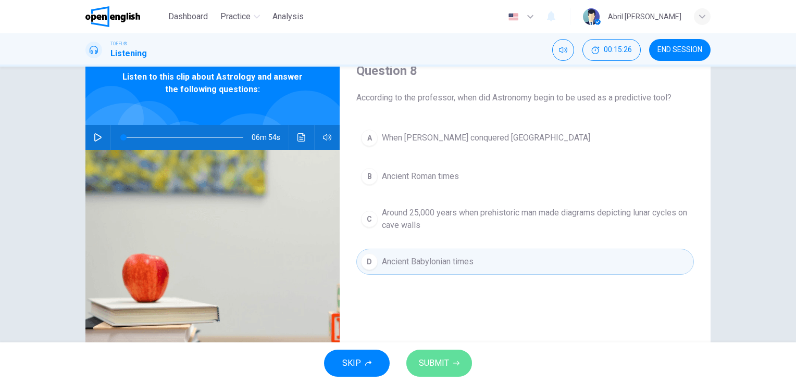
click at [446, 370] on span "SUBMIT" at bounding box center [434, 363] width 30 height 15
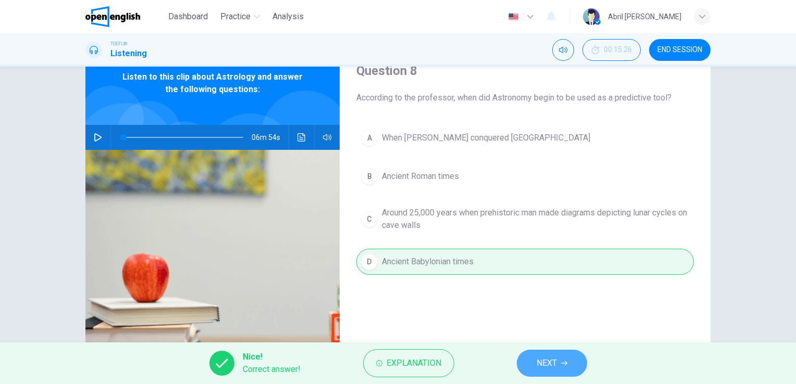
click at [565, 354] on button "NEXT" at bounding box center [552, 363] width 70 height 27
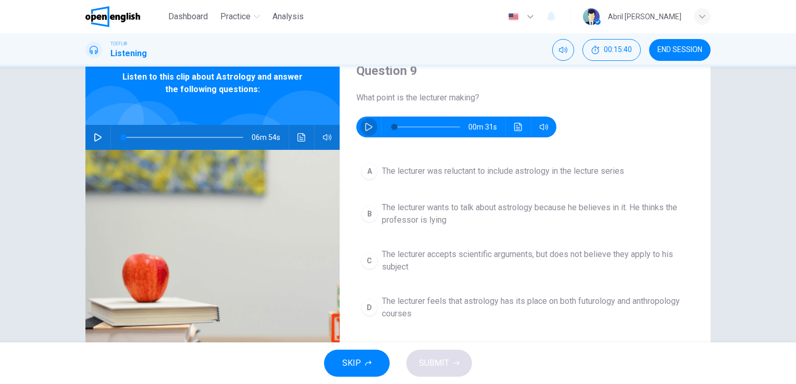
click at [365, 125] on icon "button" at bounding box center [368, 127] width 7 height 8
type input "*"
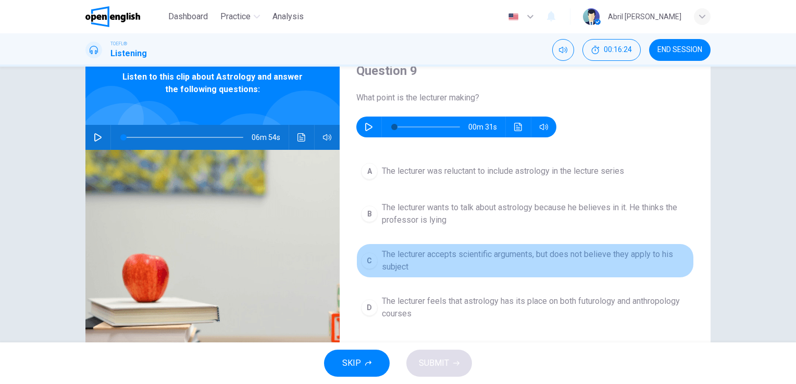
click at [406, 269] on span "The lecturer accepts scientific arguments, but does not believe they apply to h…" at bounding box center [535, 261] width 307 height 25
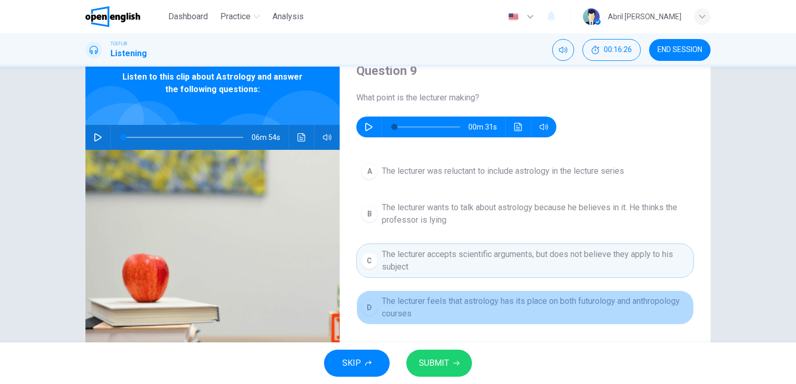
click at [413, 302] on span "The lecturer feels that astrology has its place on both futurology and anthropo…" at bounding box center [535, 307] width 307 height 25
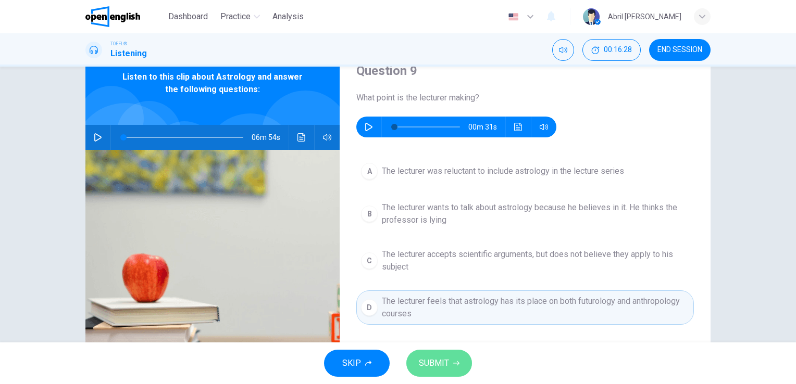
click at [442, 354] on button "SUBMIT" at bounding box center [439, 363] width 66 height 27
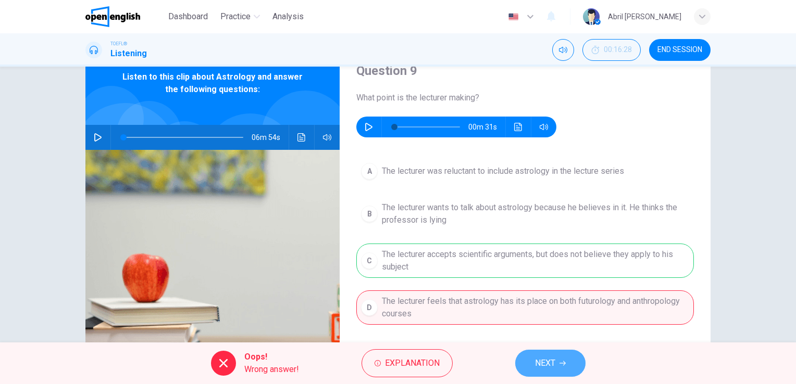
click at [530, 356] on button "NEXT" at bounding box center [550, 363] width 70 height 27
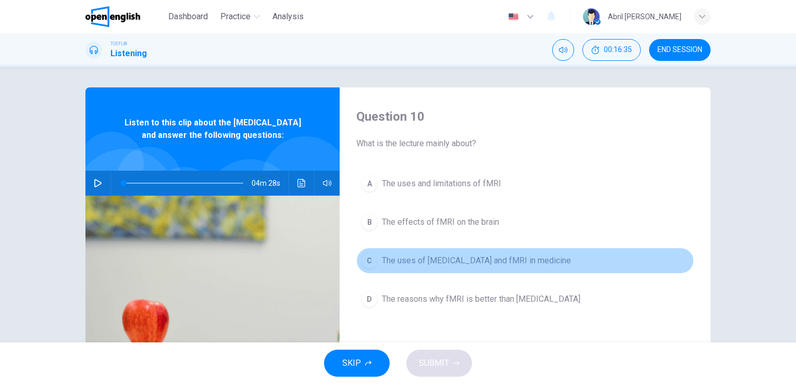
click at [423, 259] on span "The uses of MRI and fMRI in medicine" at bounding box center [476, 261] width 189 height 13
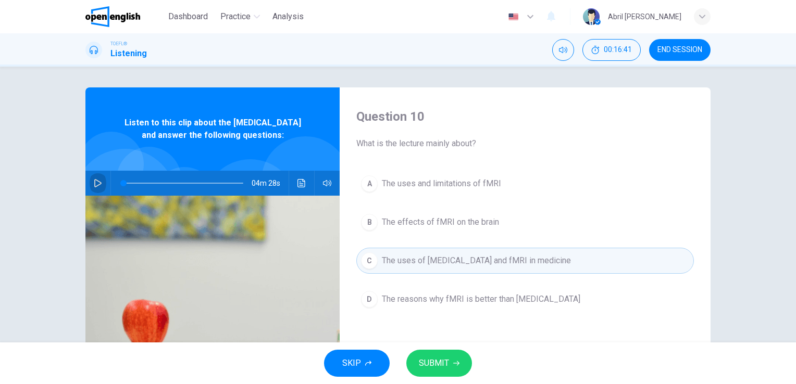
click at [94, 188] on icon "button" at bounding box center [97, 183] width 7 height 8
click at [302, 188] on icon "Click to see the audio transcription" at bounding box center [301, 183] width 8 height 8
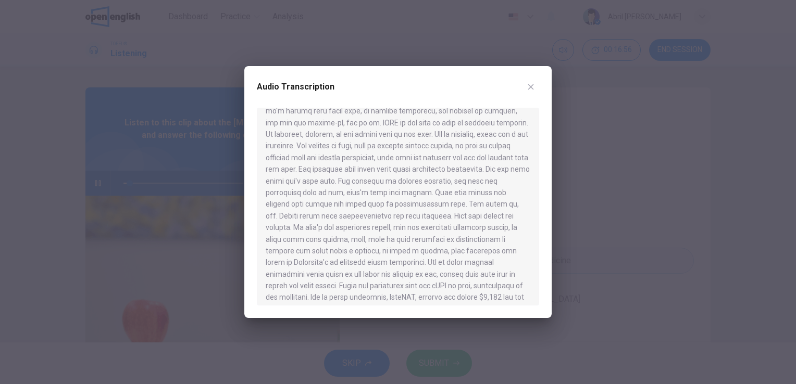
scroll to position [231, 0]
click at [526, 92] on button "button" at bounding box center [531, 87] width 17 height 17
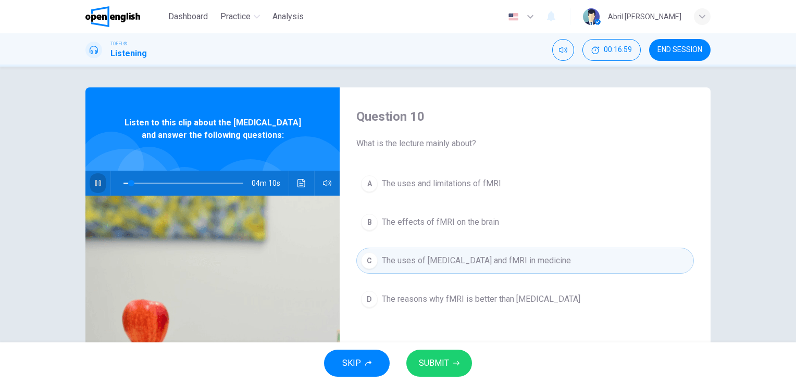
click at [98, 188] on icon "button" at bounding box center [98, 183] width 8 height 8
type input "*"
click at [662, 55] on button "END SESSION" at bounding box center [679, 50] width 61 height 22
